Goal: Information Seeking & Learning: Check status

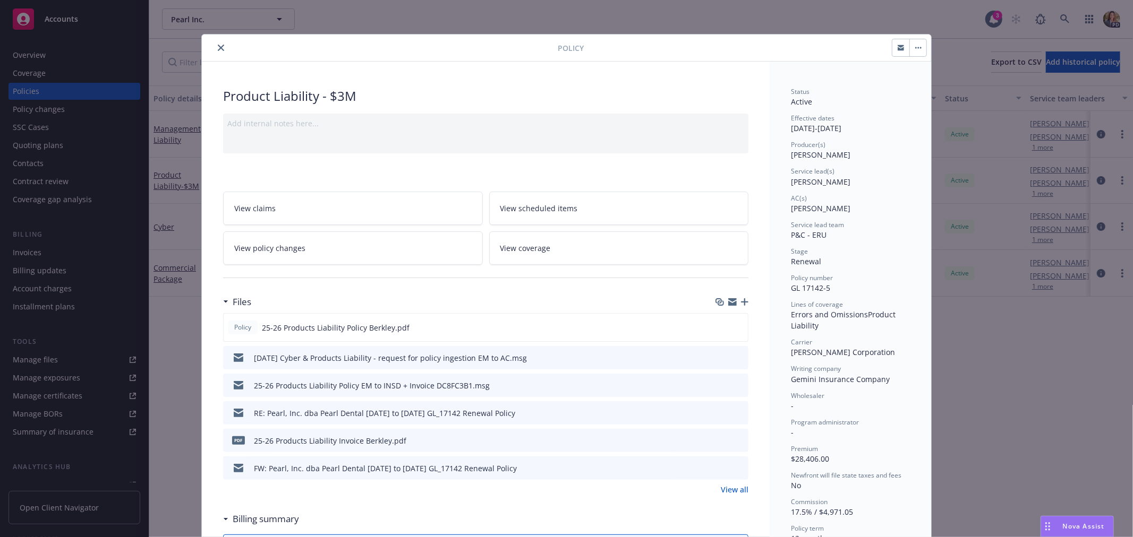
click at [218, 49] on icon "close" at bounding box center [221, 48] width 6 height 6
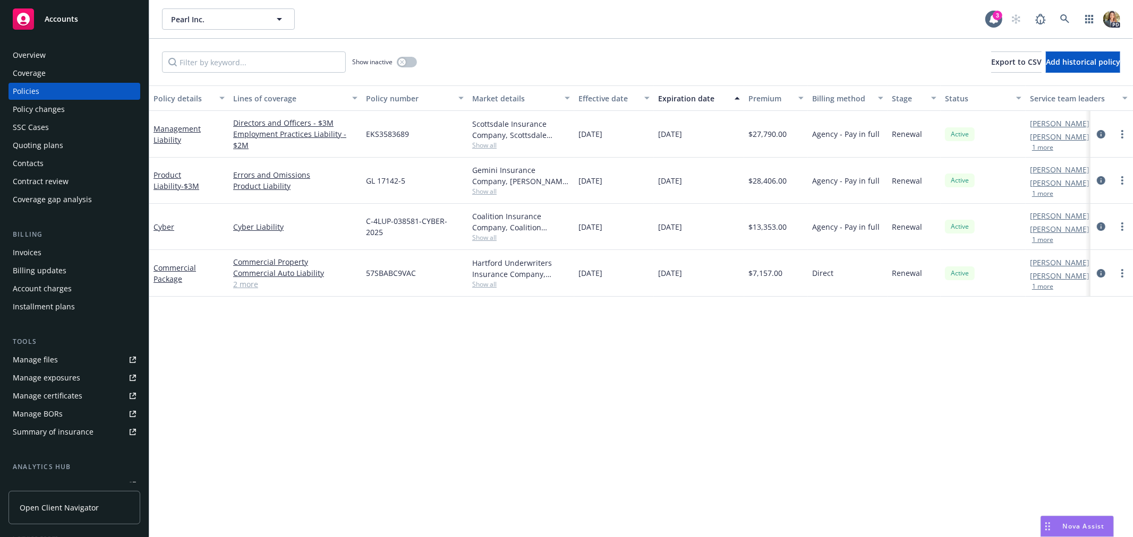
click at [65, 19] on span "Accounts" at bounding box center [61, 19] width 33 height 8
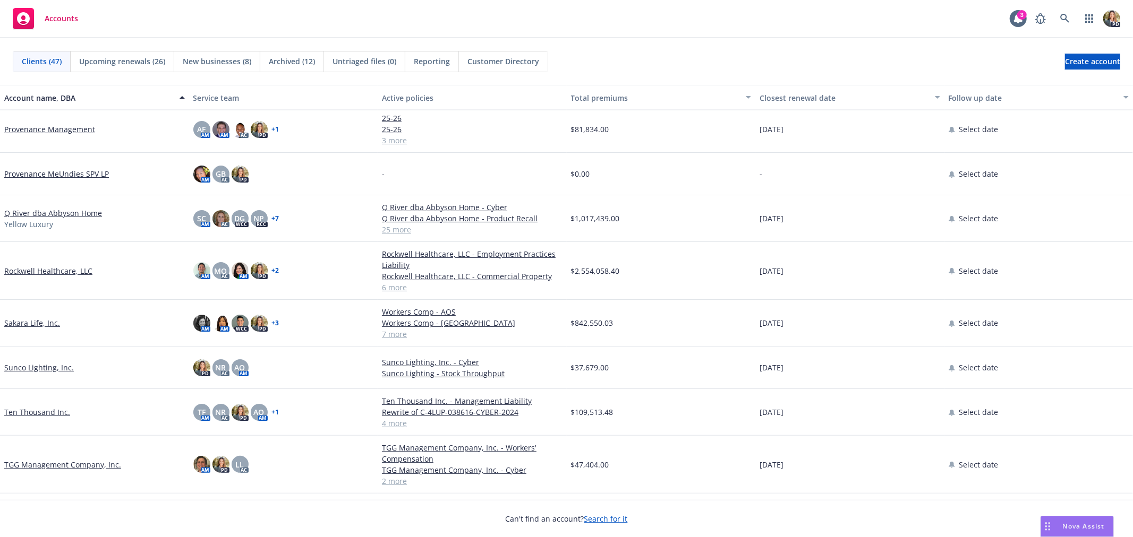
scroll to position [1416, 0]
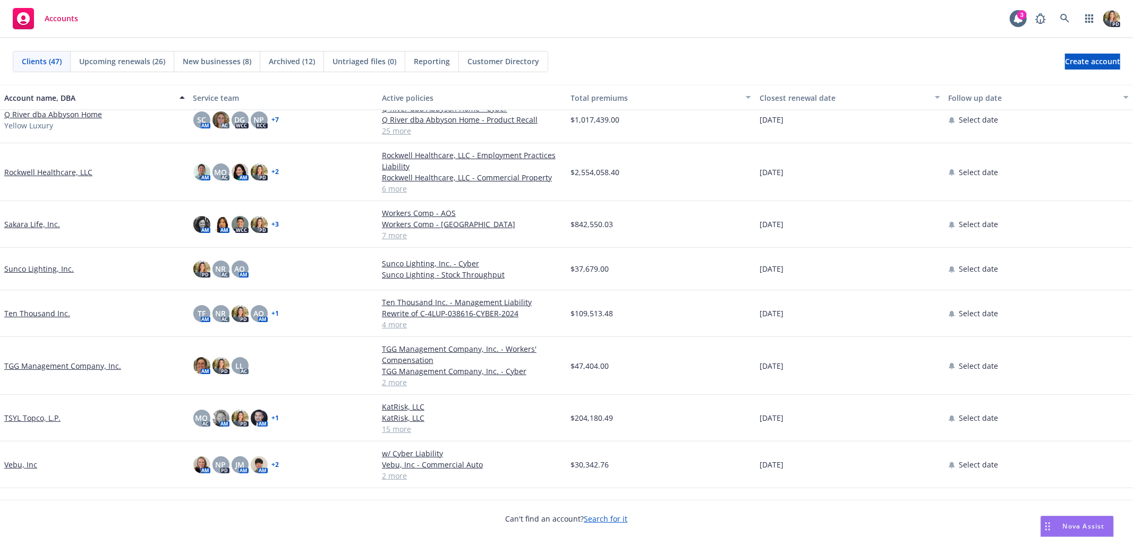
click at [23, 414] on link "TSYL Topco, L.P." at bounding box center [32, 418] width 56 height 11
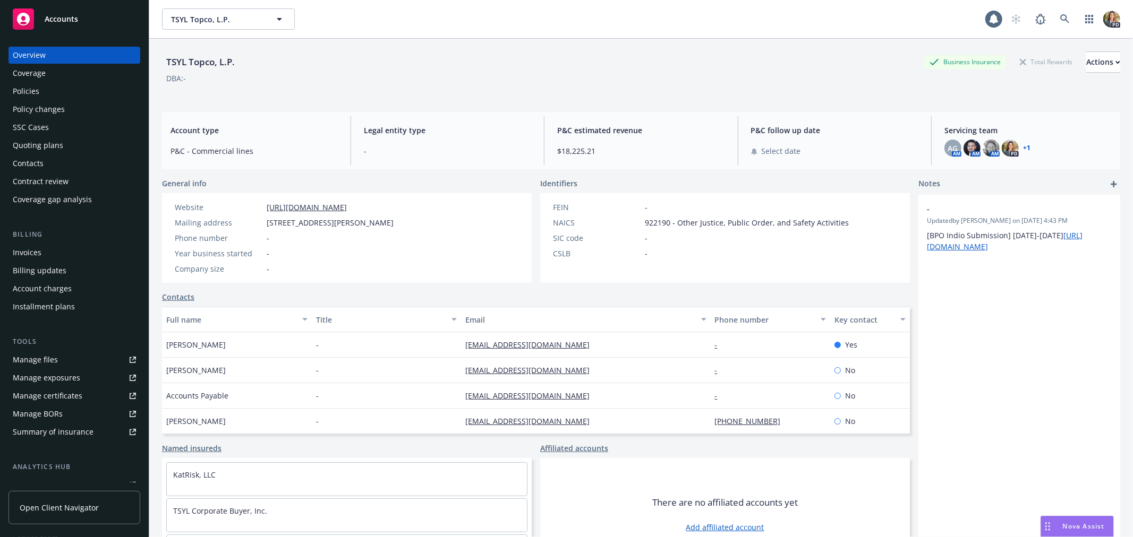
click at [59, 91] on div "Policies" at bounding box center [74, 91] width 123 height 17
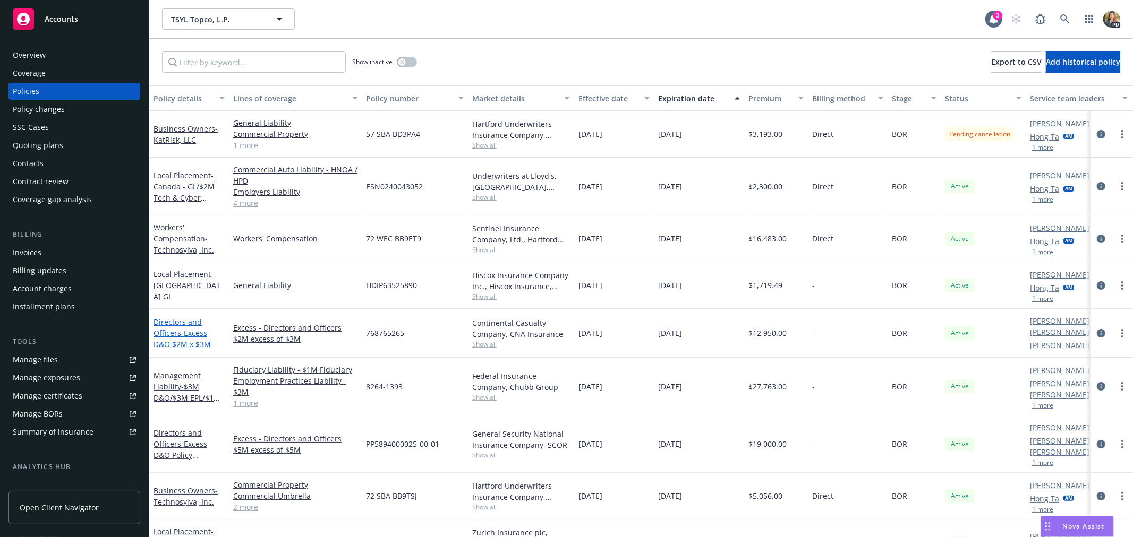
click at [191, 332] on span "- Excess D&O $2M x $3M" at bounding box center [181, 338] width 57 height 21
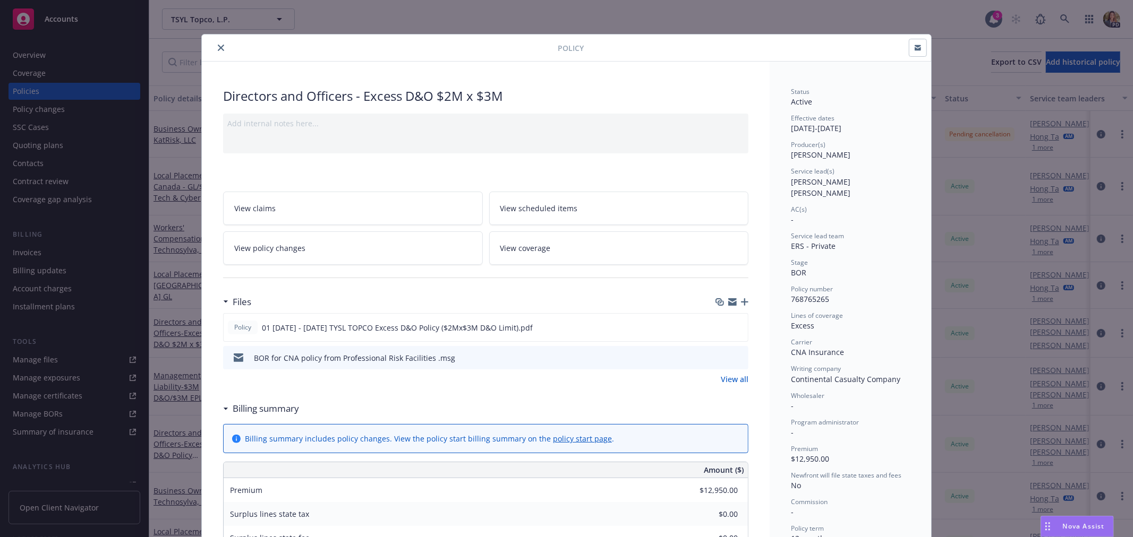
click at [219, 46] on icon "close" at bounding box center [221, 48] width 6 height 6
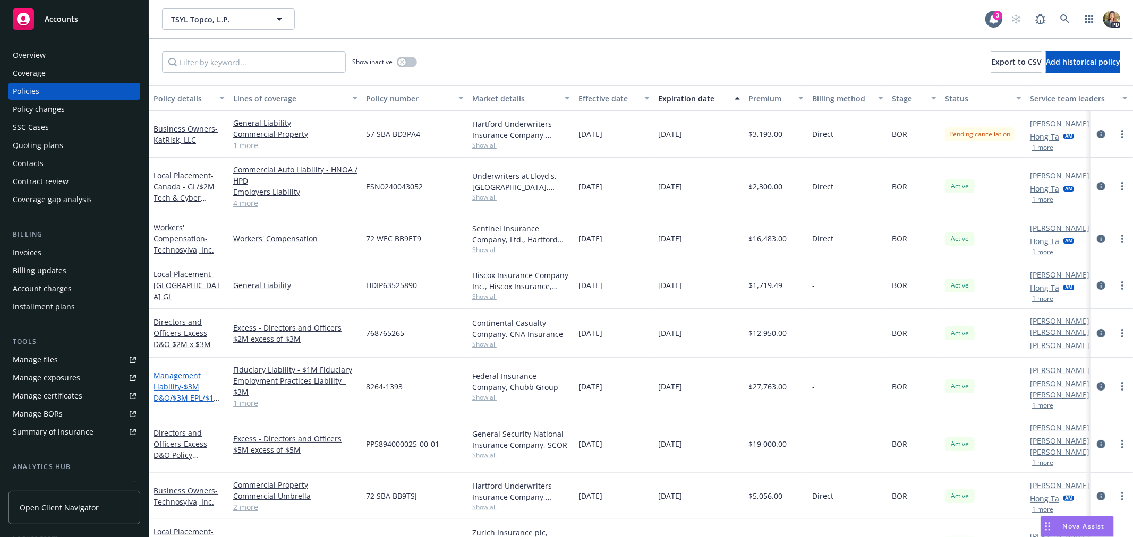
click at [181, 382] on span "- $3M D&O/$3M EPL/$1M FID" at bounding box center [186, 398] width 67 height 32
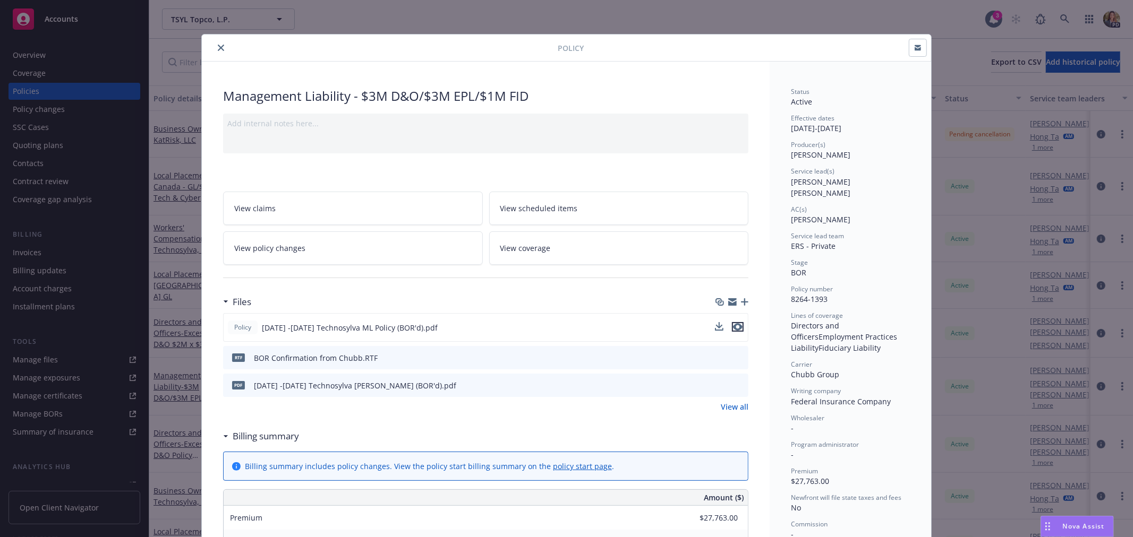
click at [734, 324] on icon "preview file" at bounding box center [738, 326] width 10 height 7
click at [733, 358] on icon "preview file" at bounding box center [738, 357] width 10 height 7
click at [218, 42] on button "close" at bounding box center [221, 47] width 13 height 13
